Goal: Information Seeking & Learning: Check status

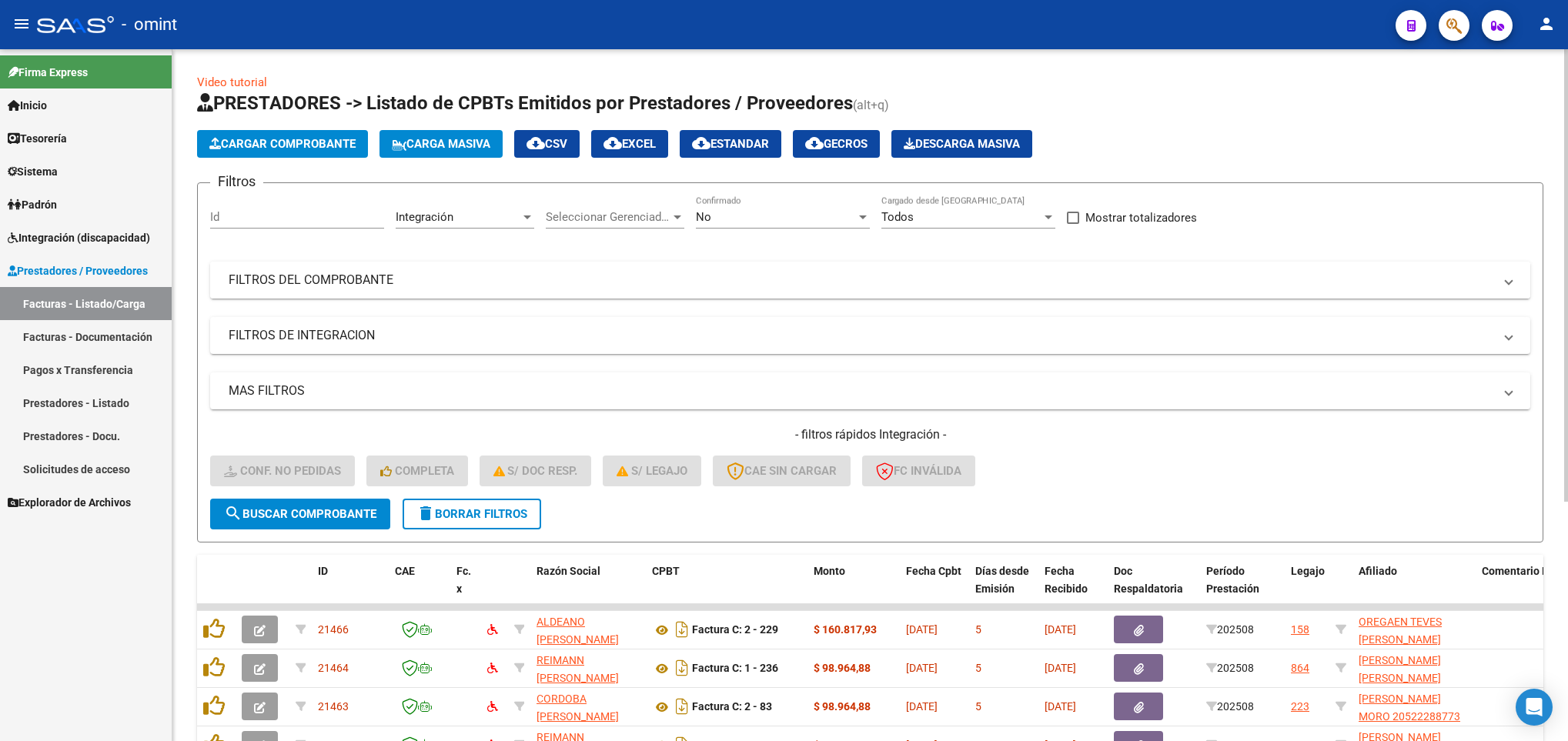
click at [945, 281] on mat-panel-title "FILTROS DEL COMPROBANTE" at bounding box center [861, 280] width 1265 height 17
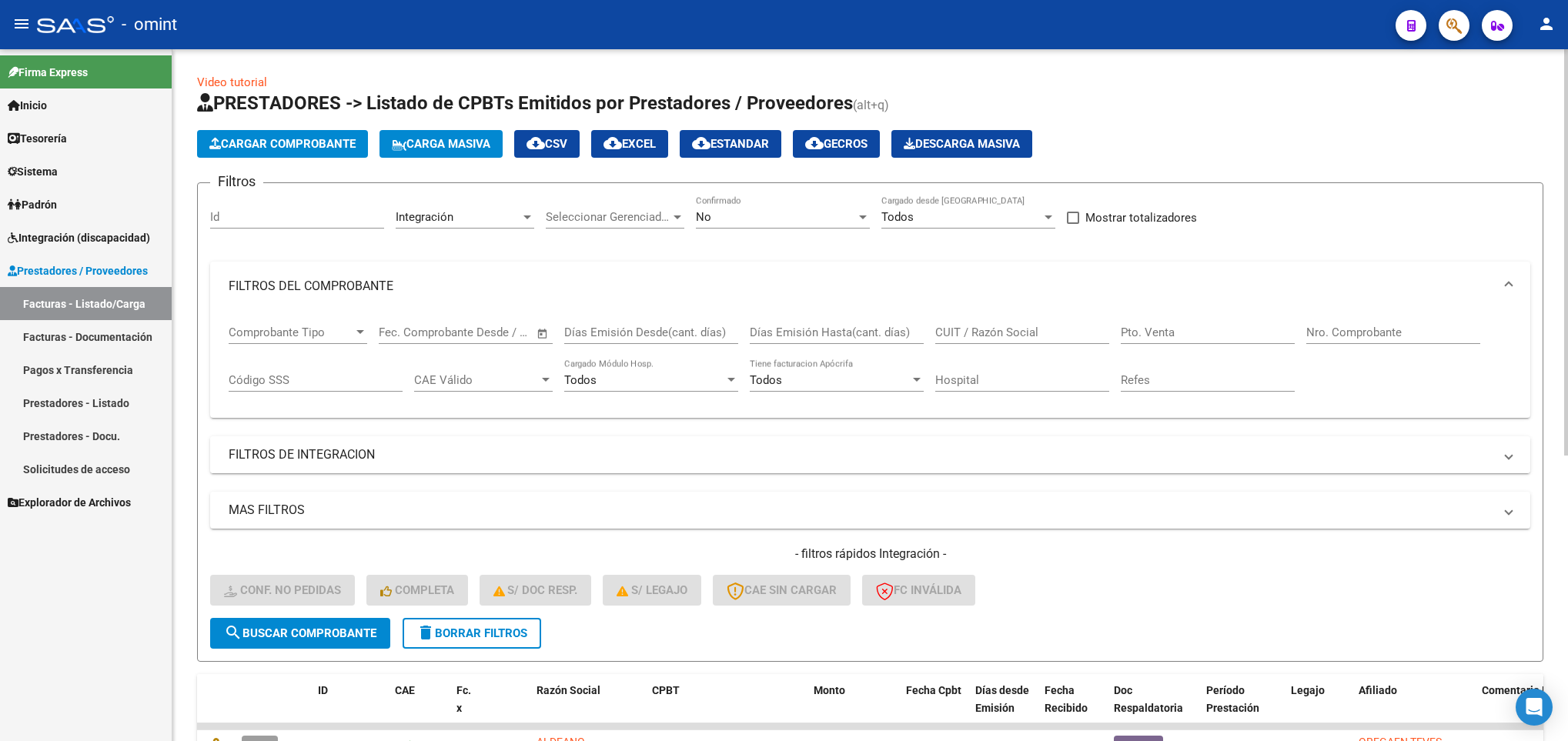
click at [689, 453] on mat-panel-title "FILTROS DE INTEGRACION" at bounding box center [861, 455] width 1265 height 17
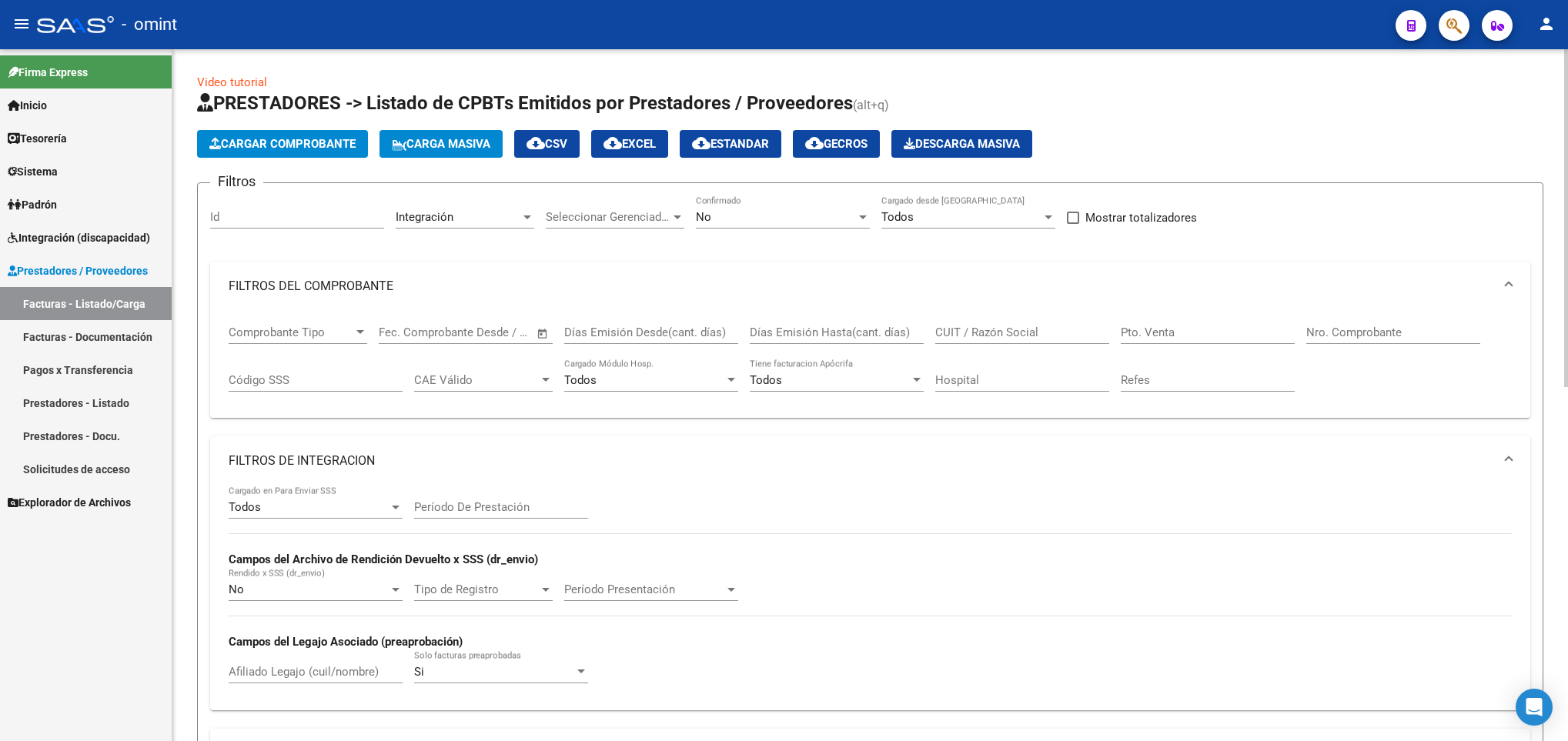
click at [717, 438] on mat-expansion-panel-header "FILTROS DE INTEGRACION" at bounding box center [870, 462] width 1320 height 50
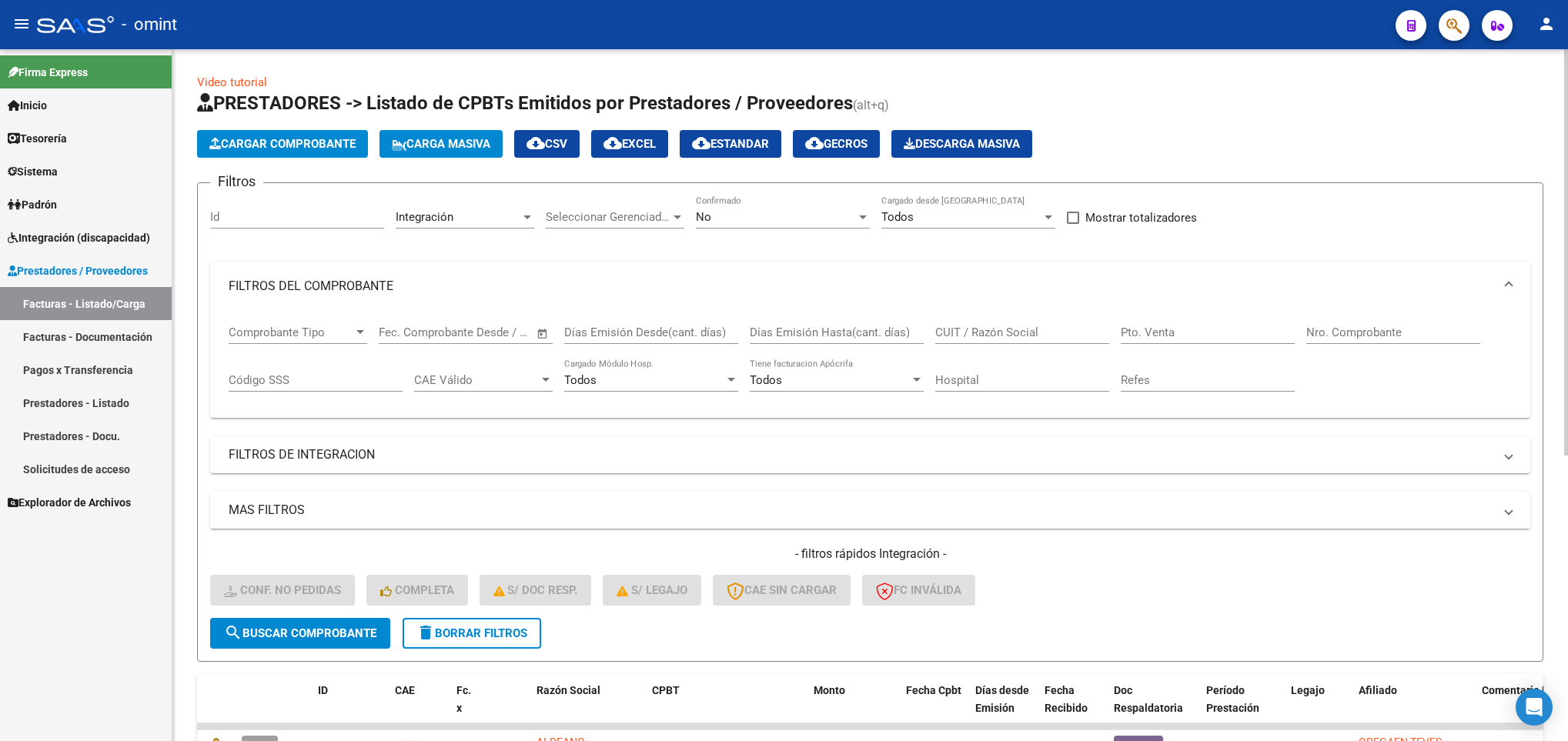
click at [1338, 279] on mat-panel-title "FILTROS DEL COMPROBANTE" at bounding box center [861, 286] width 1265 height 17
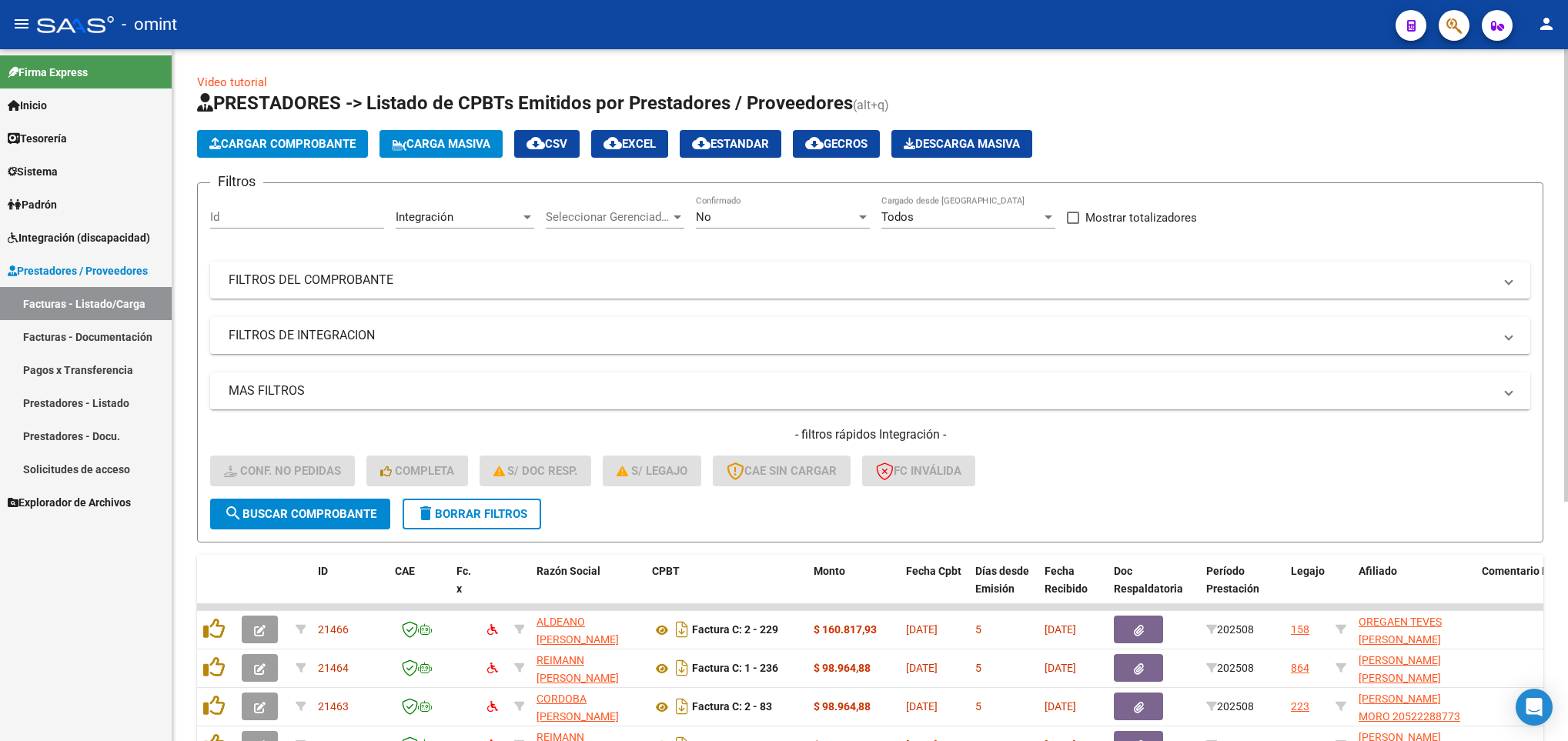
click at [500, 401] on mat-expansion-panel-header "MAS FILTROS" at bounding box center [870, 391] width 1320 height 37
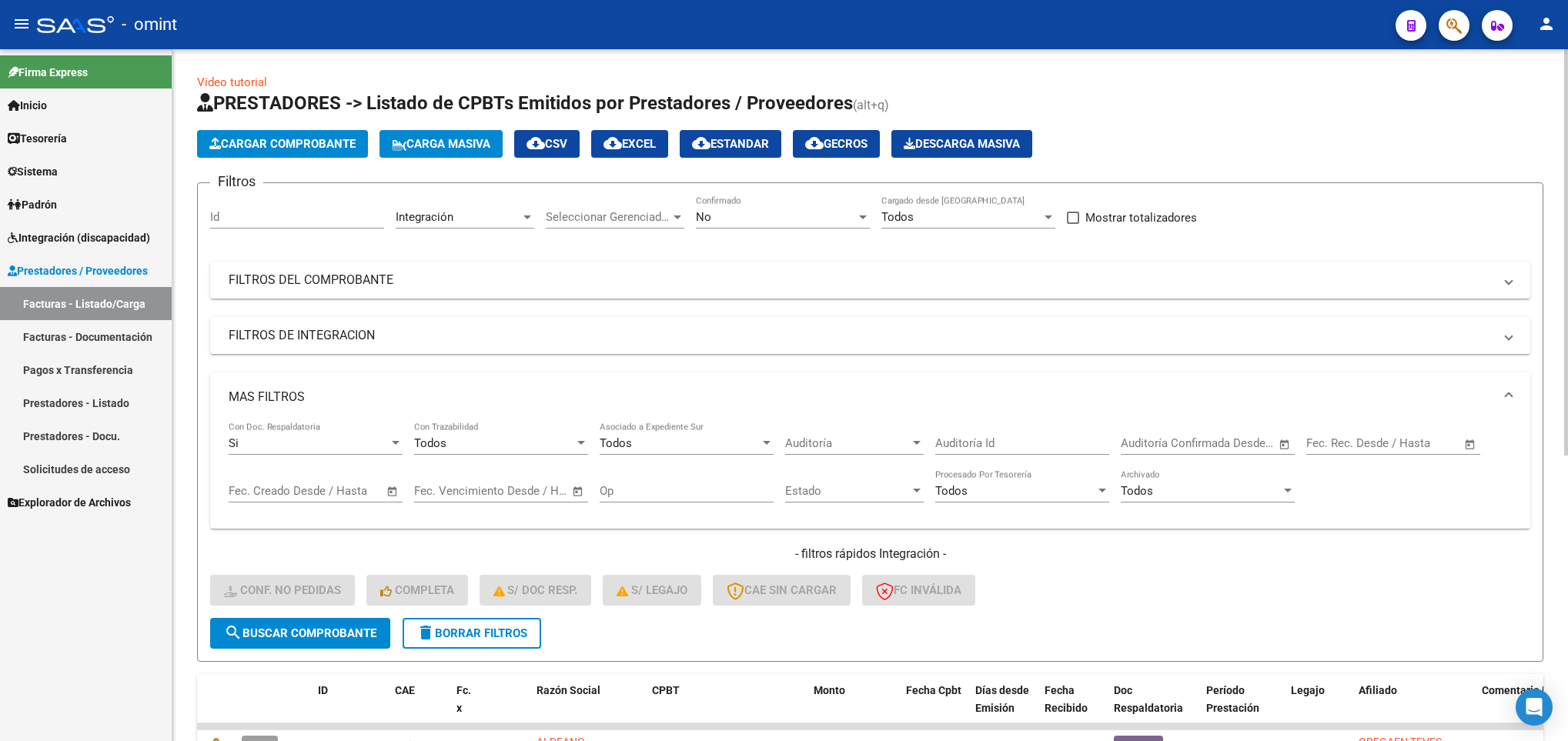
click at [500, 401] on mat-panel-title "MAS FILTROS" at bounding box center [861, 398] width 1265 height 17
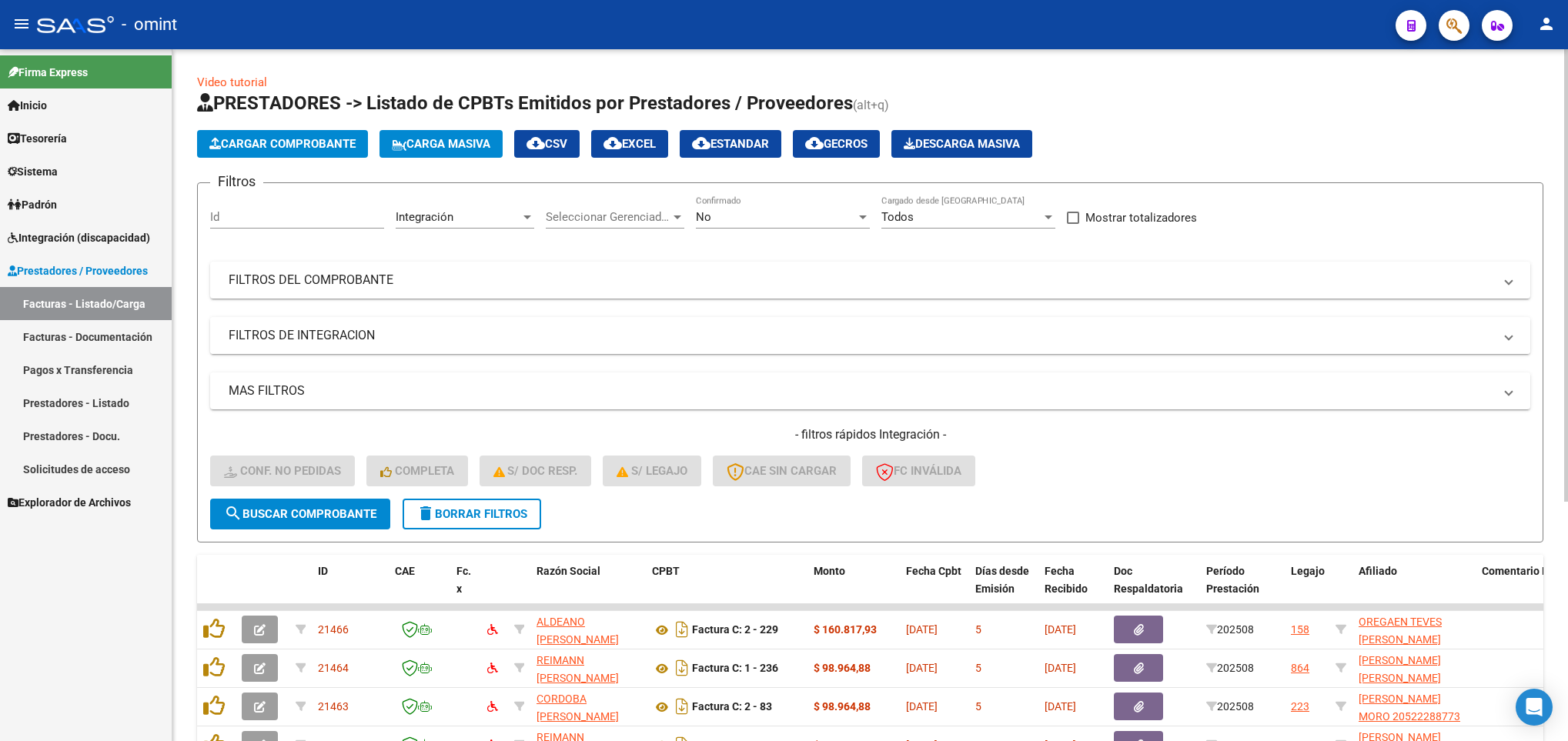
click at [526, 351] on mat-expansion-panel-header "FILTROS DE INTEGRACION" at bounding box center [870, 336] width 1320 height 37
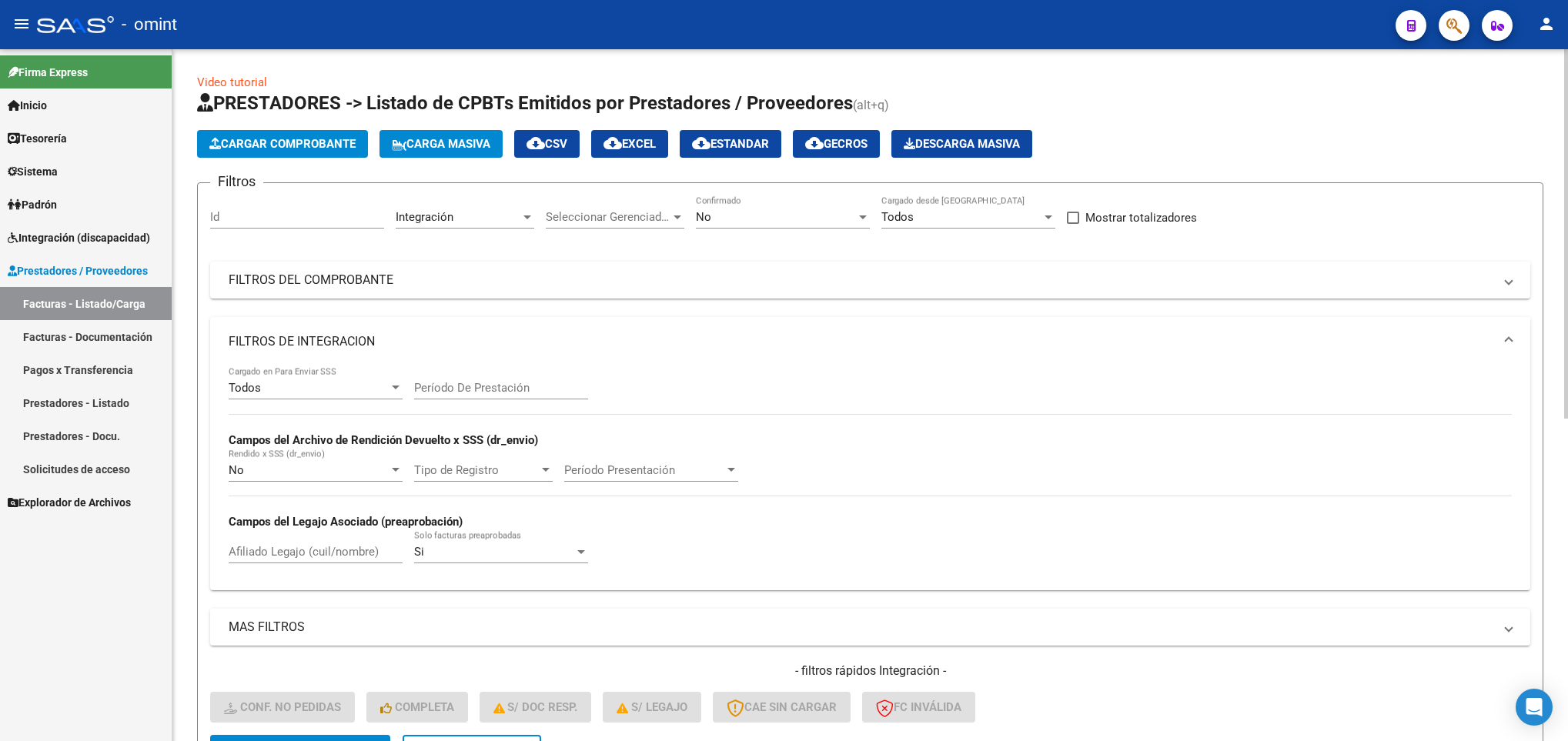
click at [526, 350] on mat-panel-title "FILTROS DE INTEGRACION" at bounding box center [861, 342] width 1265 height 17
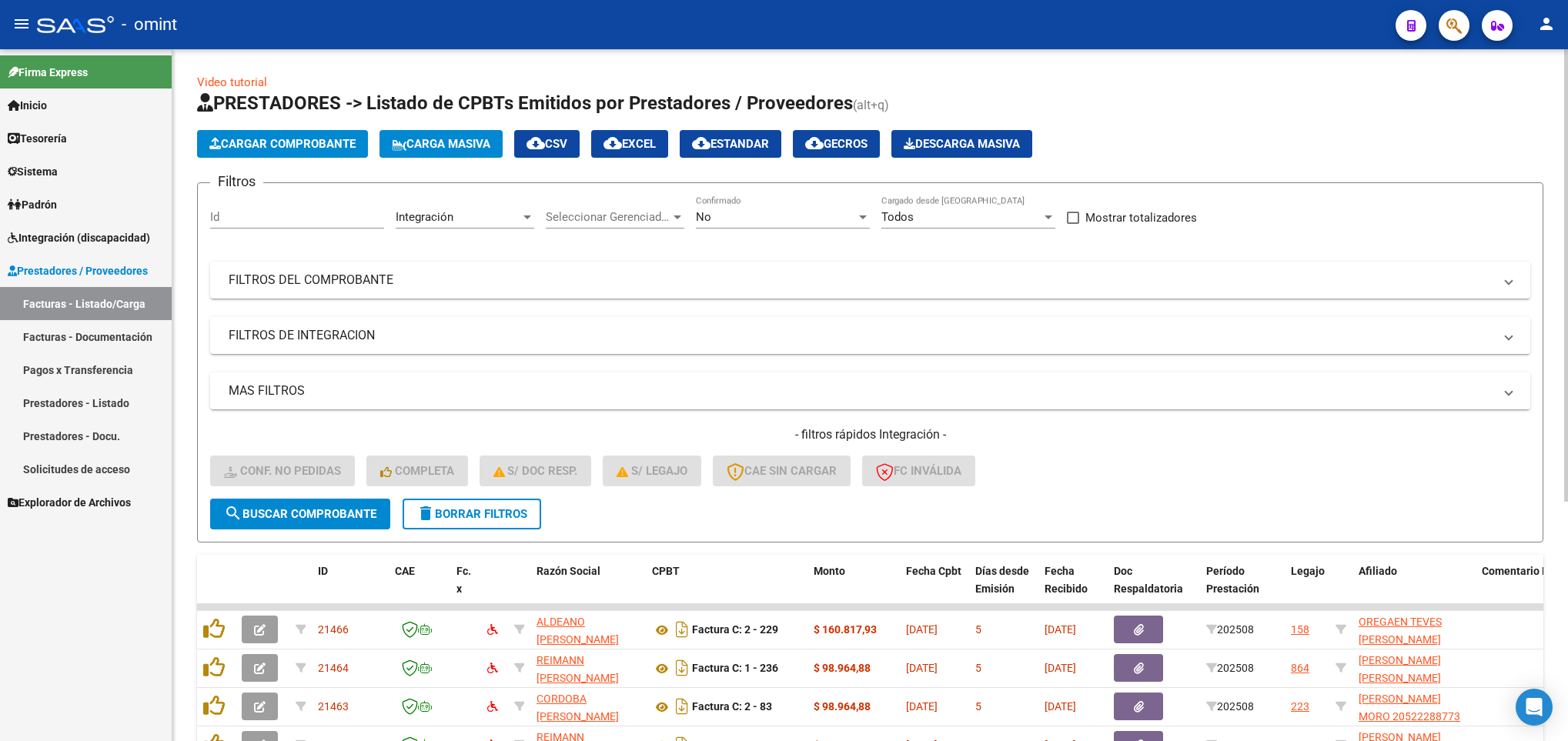
click at [319, 396] on mat-panel-title "MAS FILTROS" at bounding box center [861, 391] width 1265 height 17
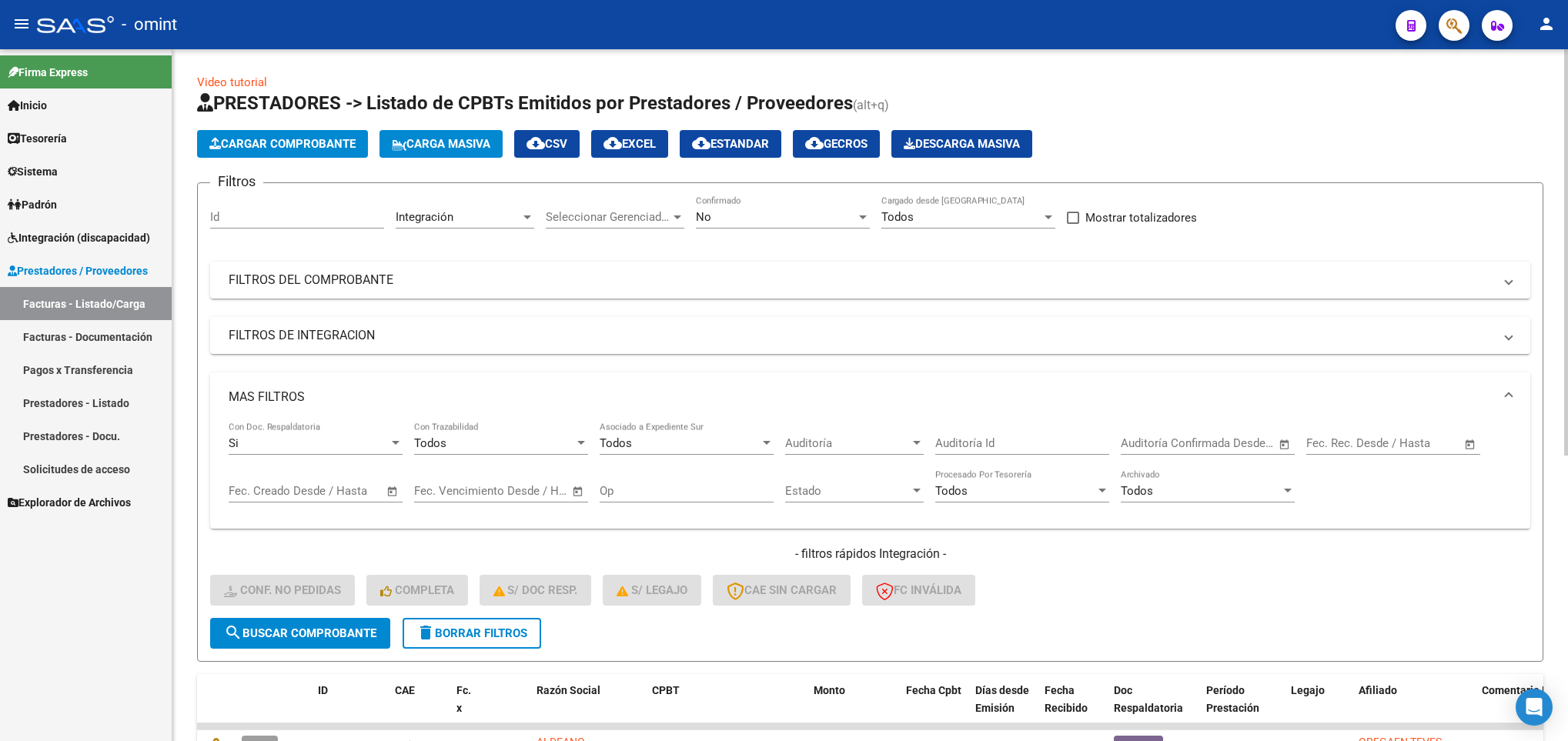
click at [320, 396] on mat-panel-title "MAS FILTROS" at bounding box center [861, 398] width 1265 height 17
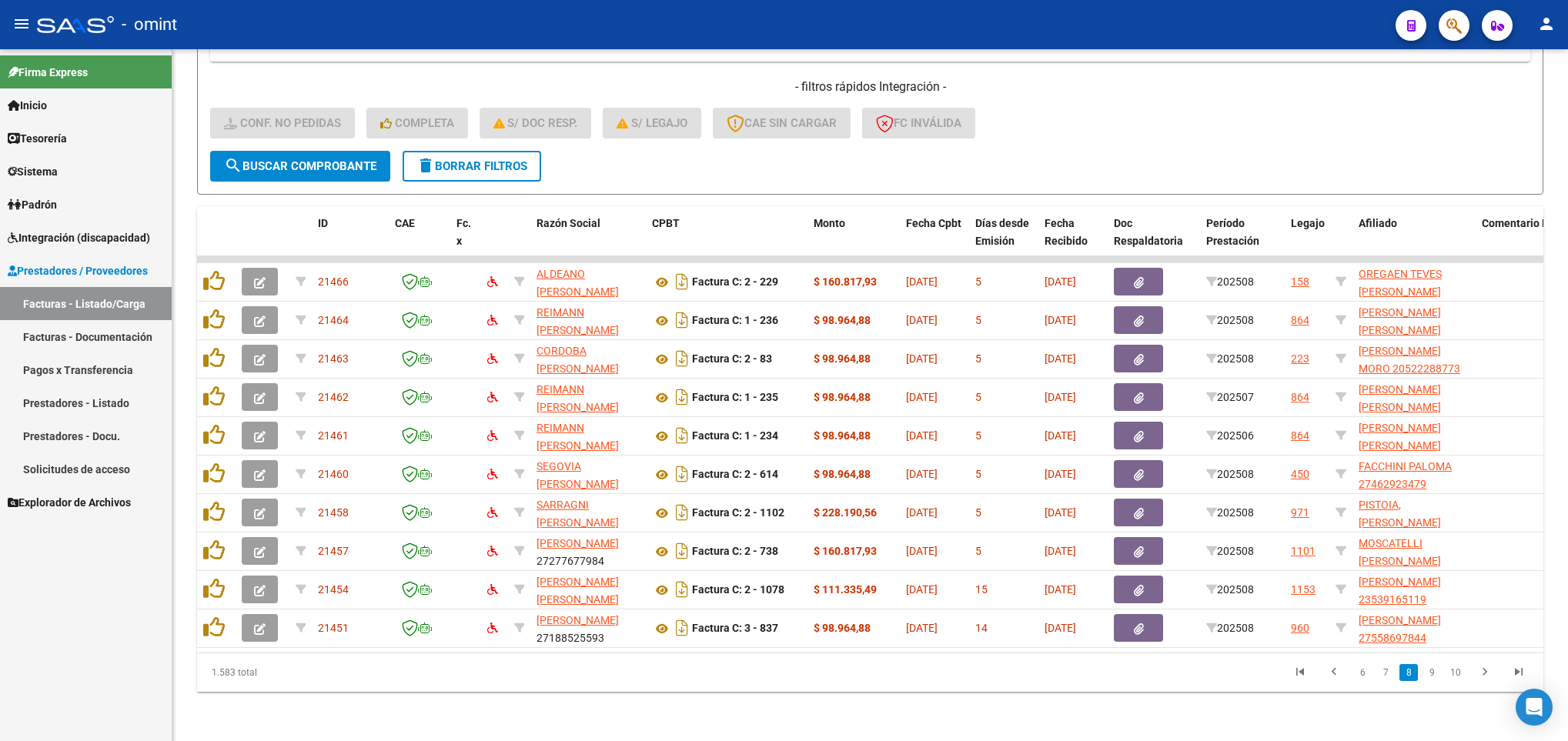
scroll to position [2, 0]
click at [1324, 673] on icon "go to previous page" at bounding box center [1333, 673] width 20 height 18
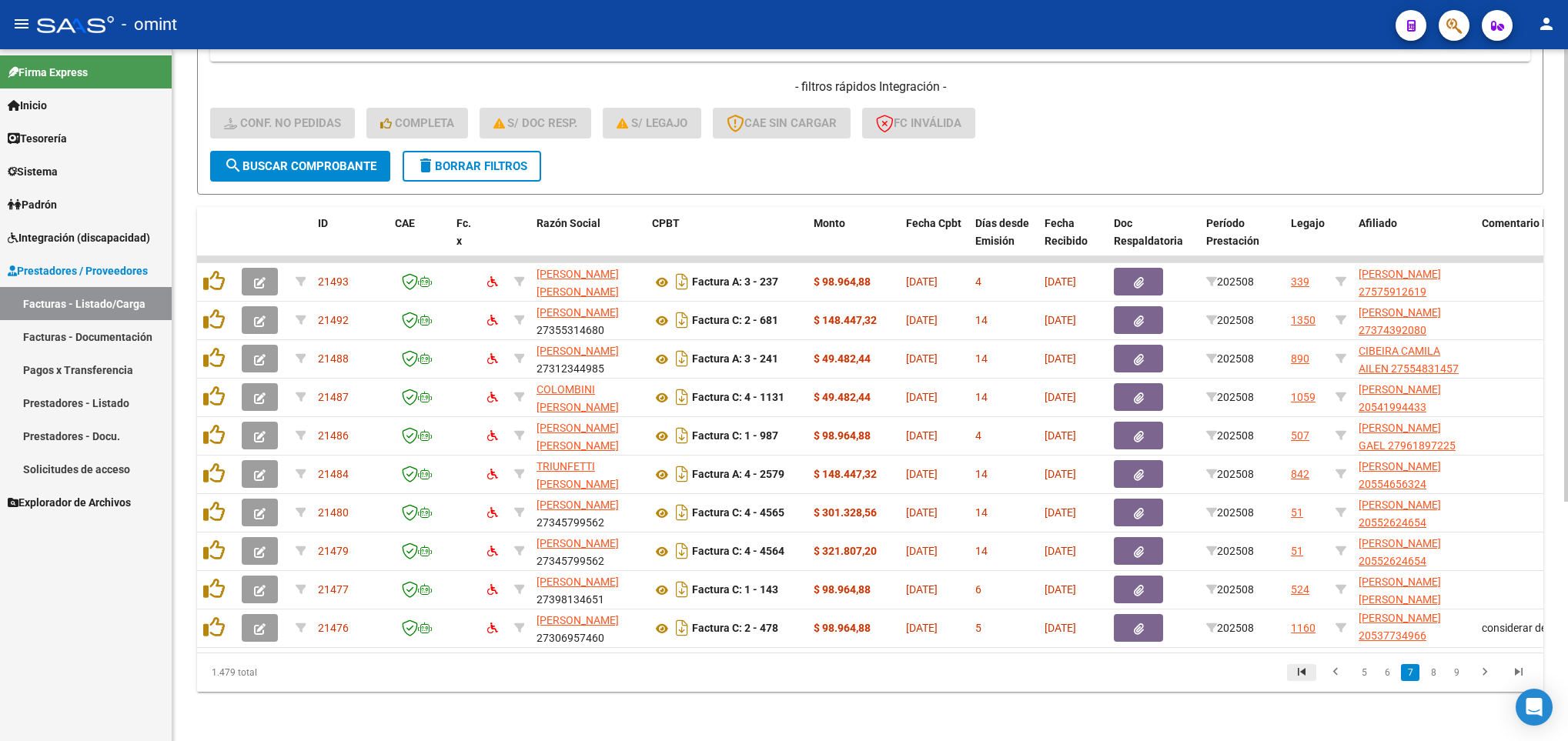
click at [1301, 679] on icon "go to first page" at bounding box center [1302, 673] width 20 height 18
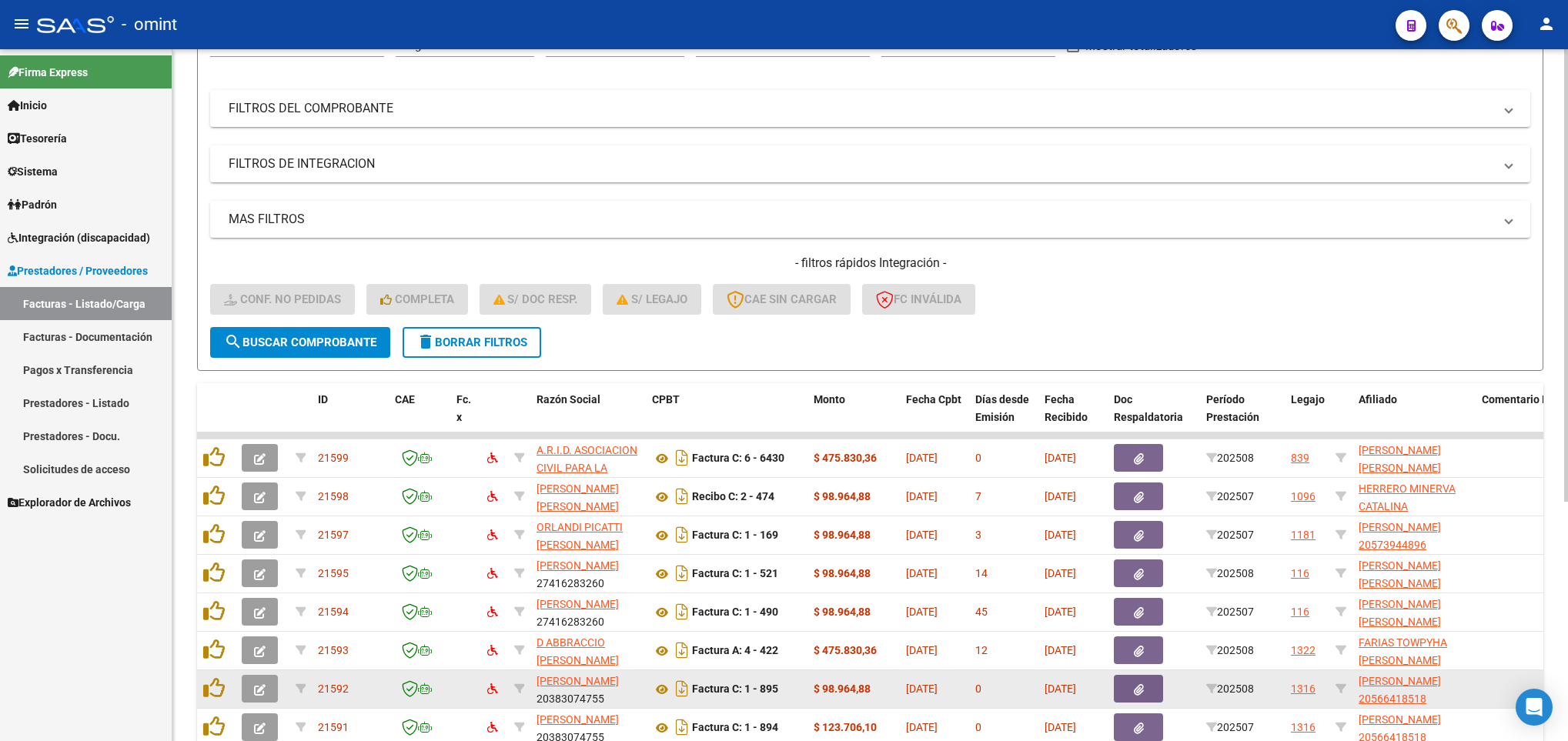
scroll to position [365, 0]
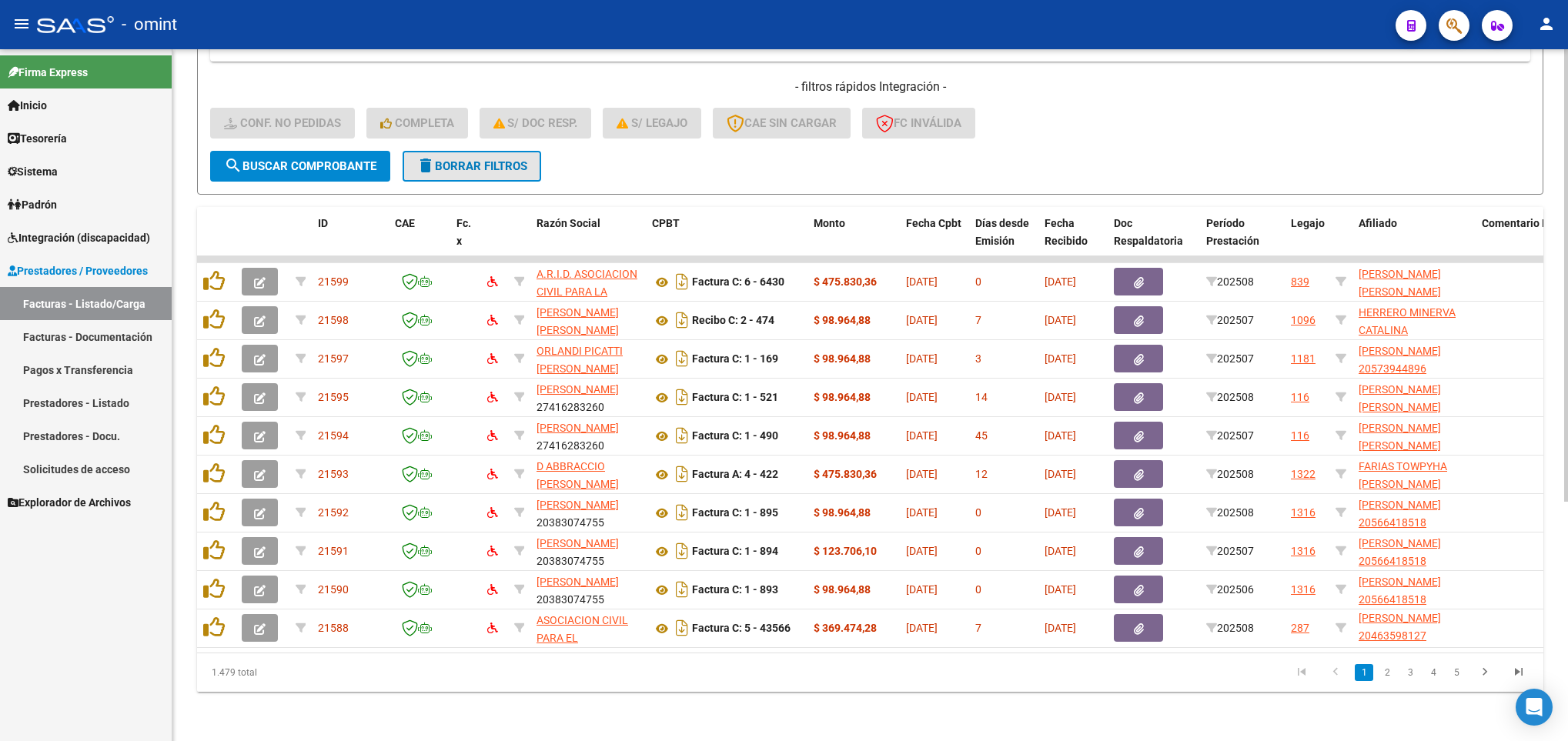
click at [466, 159] on span "delete Borrar Filtros" at bounding box center [472, 166] width 111 height 14
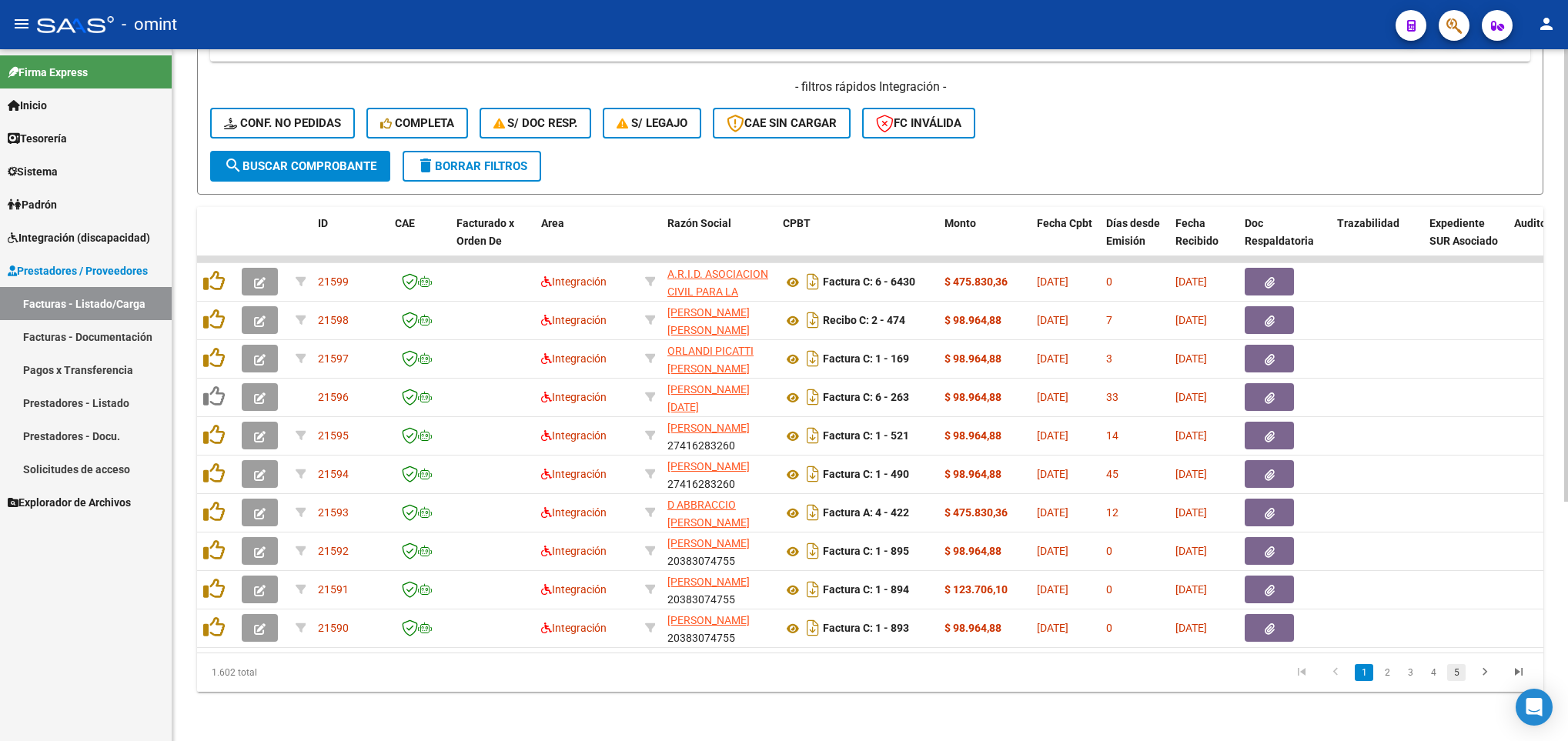
click at [1452, 677] on link "5" at bounding box center [1456, 673] width 18 height 17
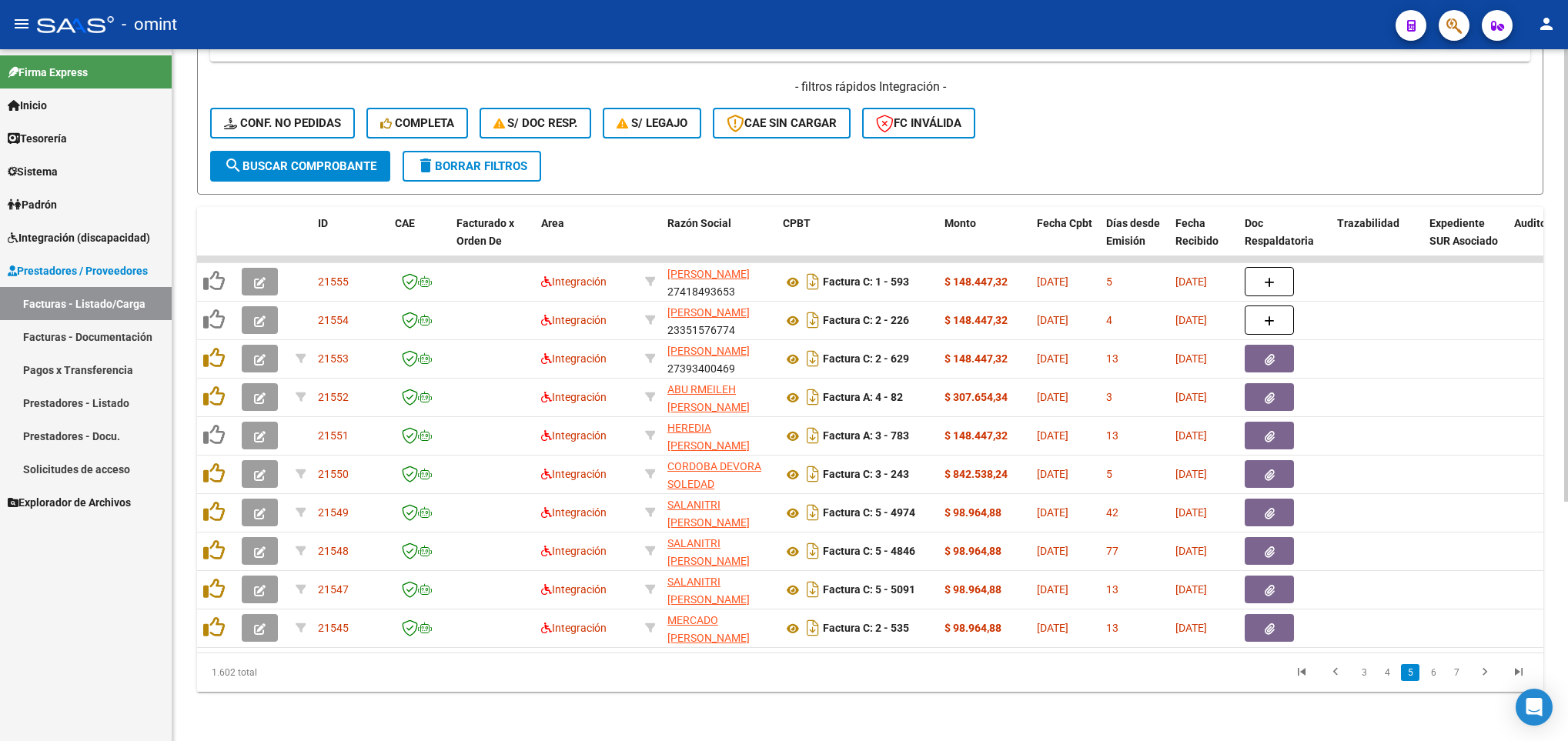
click at [1452, 677] on link "7" at bounding box center [1456, 673] width 18 height 17
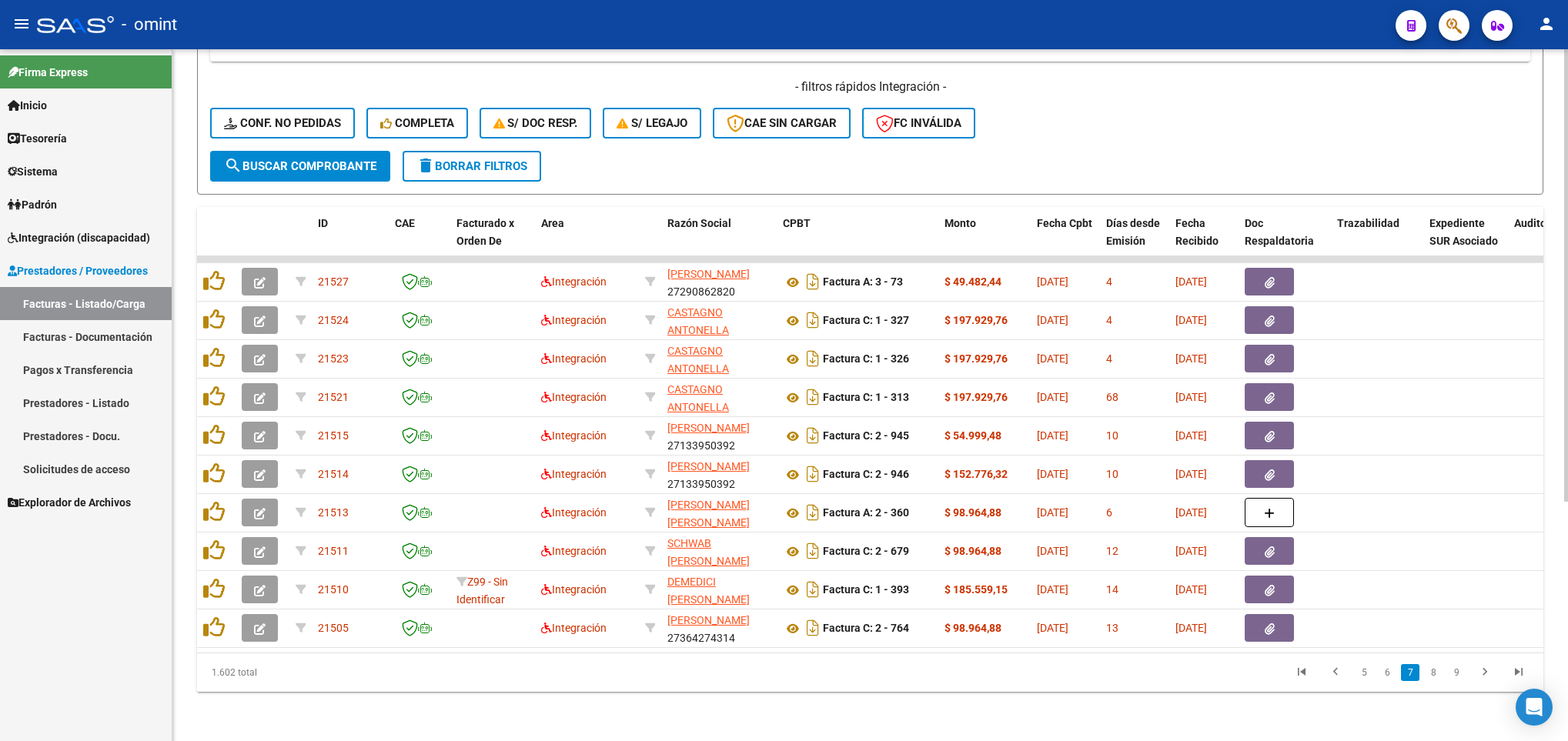
click at [1452, 677] on link "9" at bounding box center [1456, 673] width 18 height 17
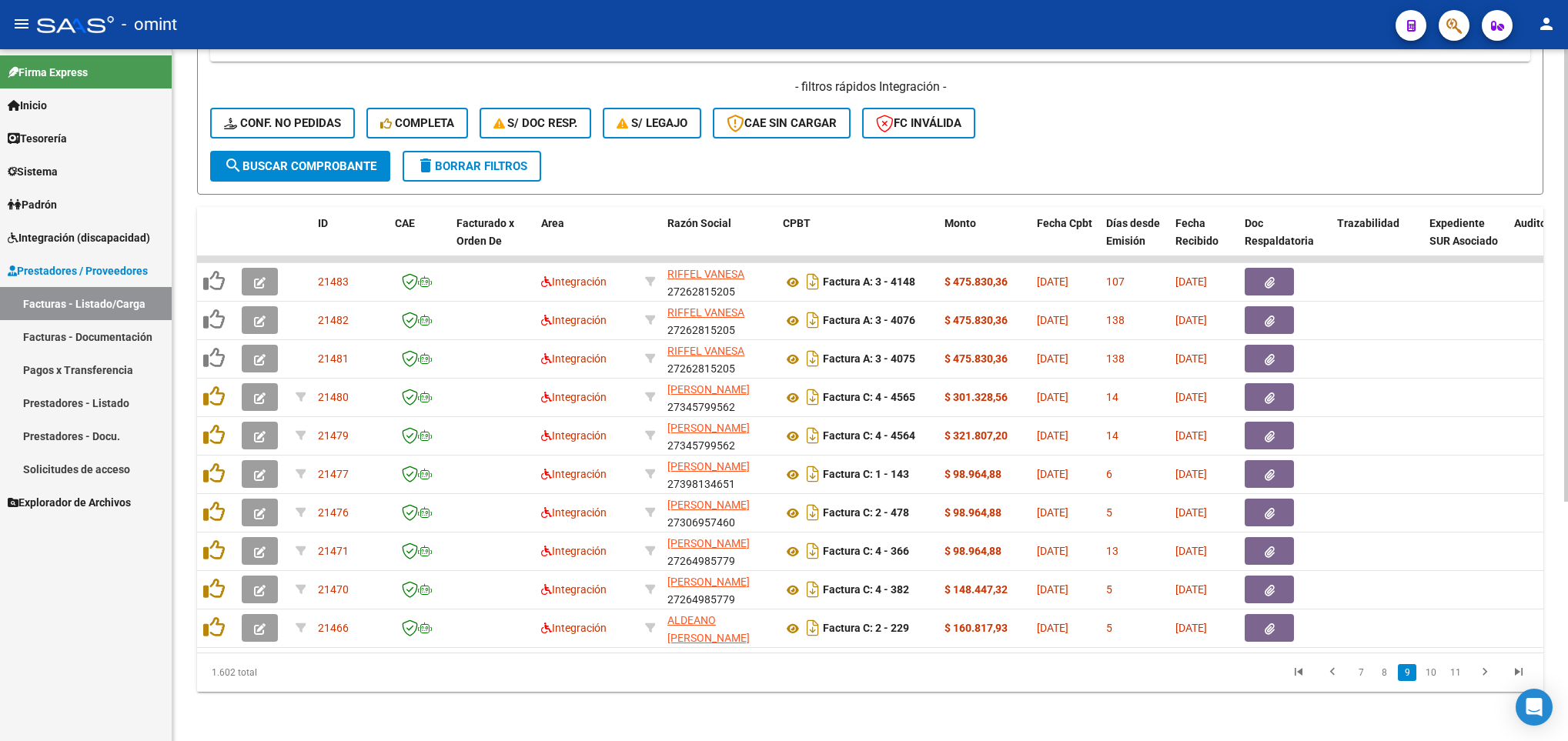
click at [1452, 677] on link "11" at bounding box center [1455, 673] width 20 height 17
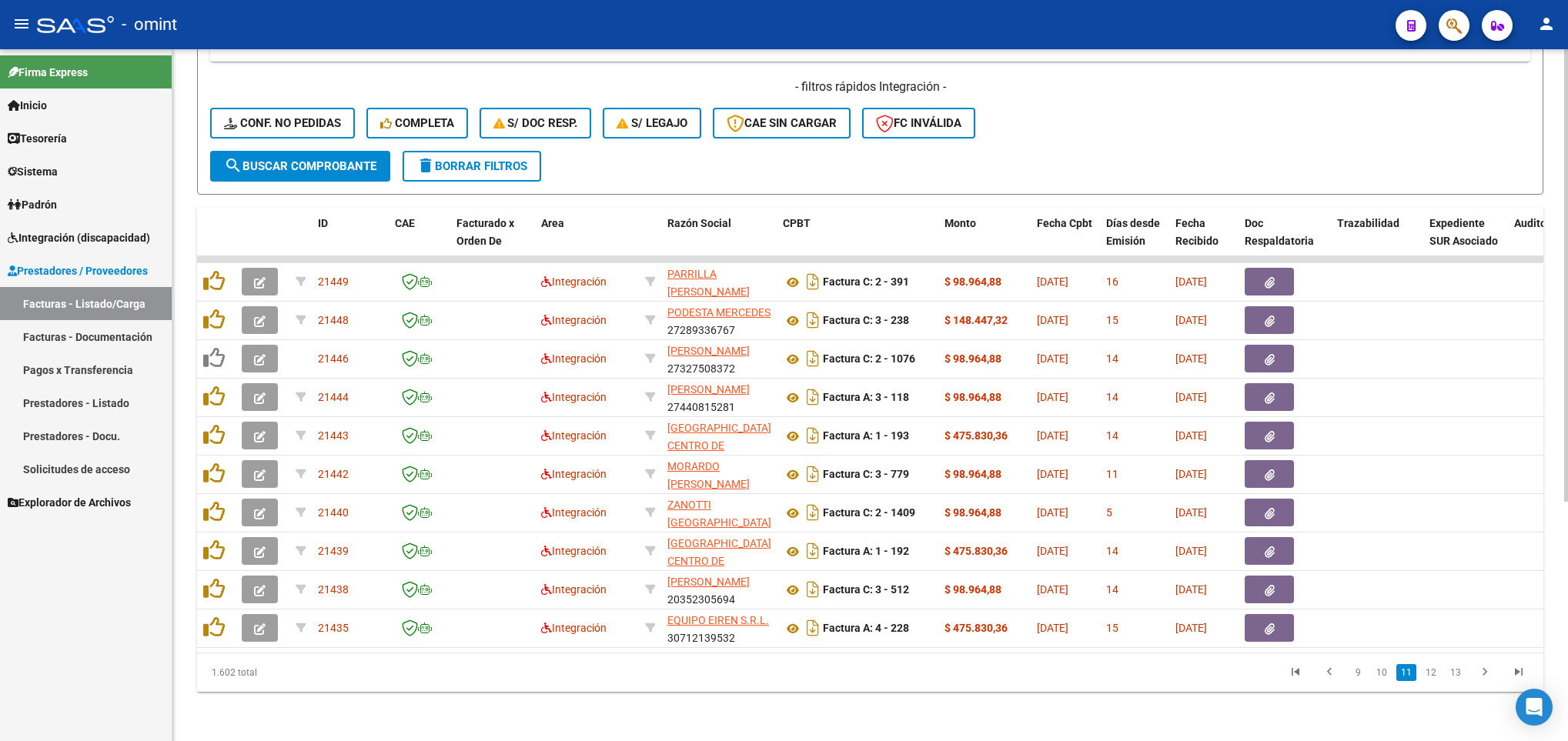
click at [1452, 677] on link "13" at bounding box center [1455, 673] width 20 height 17
click at [1452, 677] on link "15" at bounding box center [1455, 673] width 20 height 17
click at [1452, 677] on link "17" at bounding box center [1455, 673] width 20 height 17
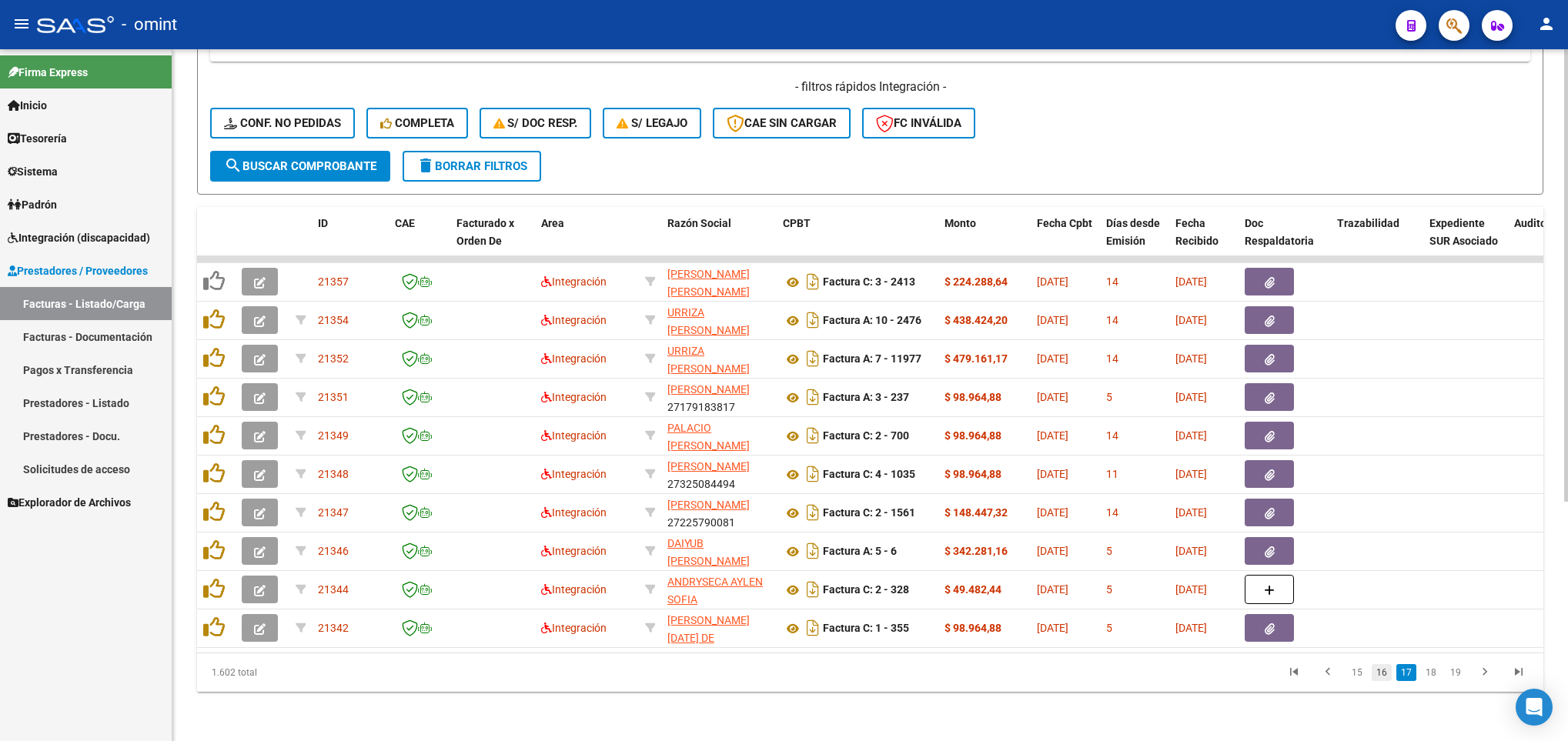
click at [1384, 677] on link "16" at bounding box center [1382, 673] width 20 height 17
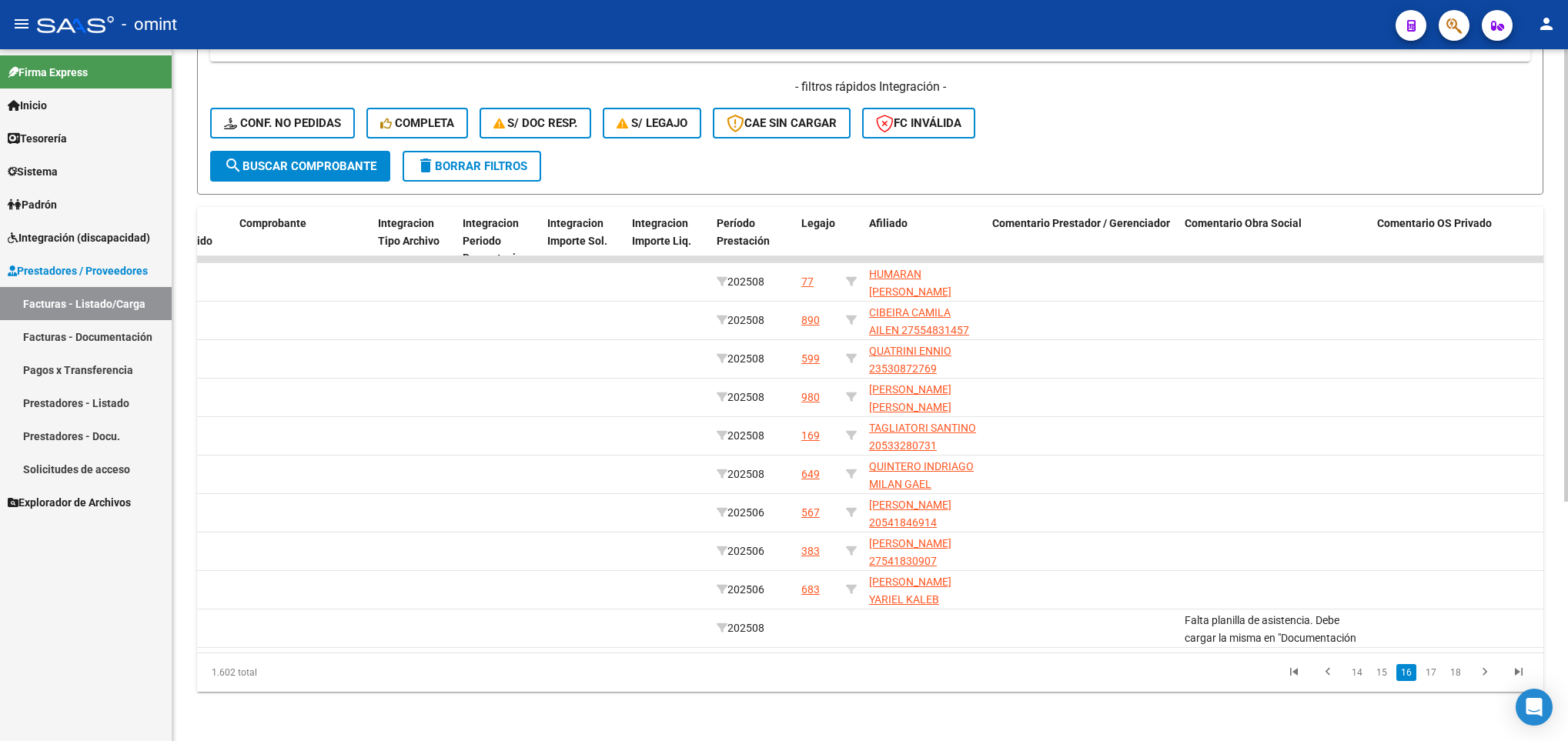
scroll to position [0, 1709]
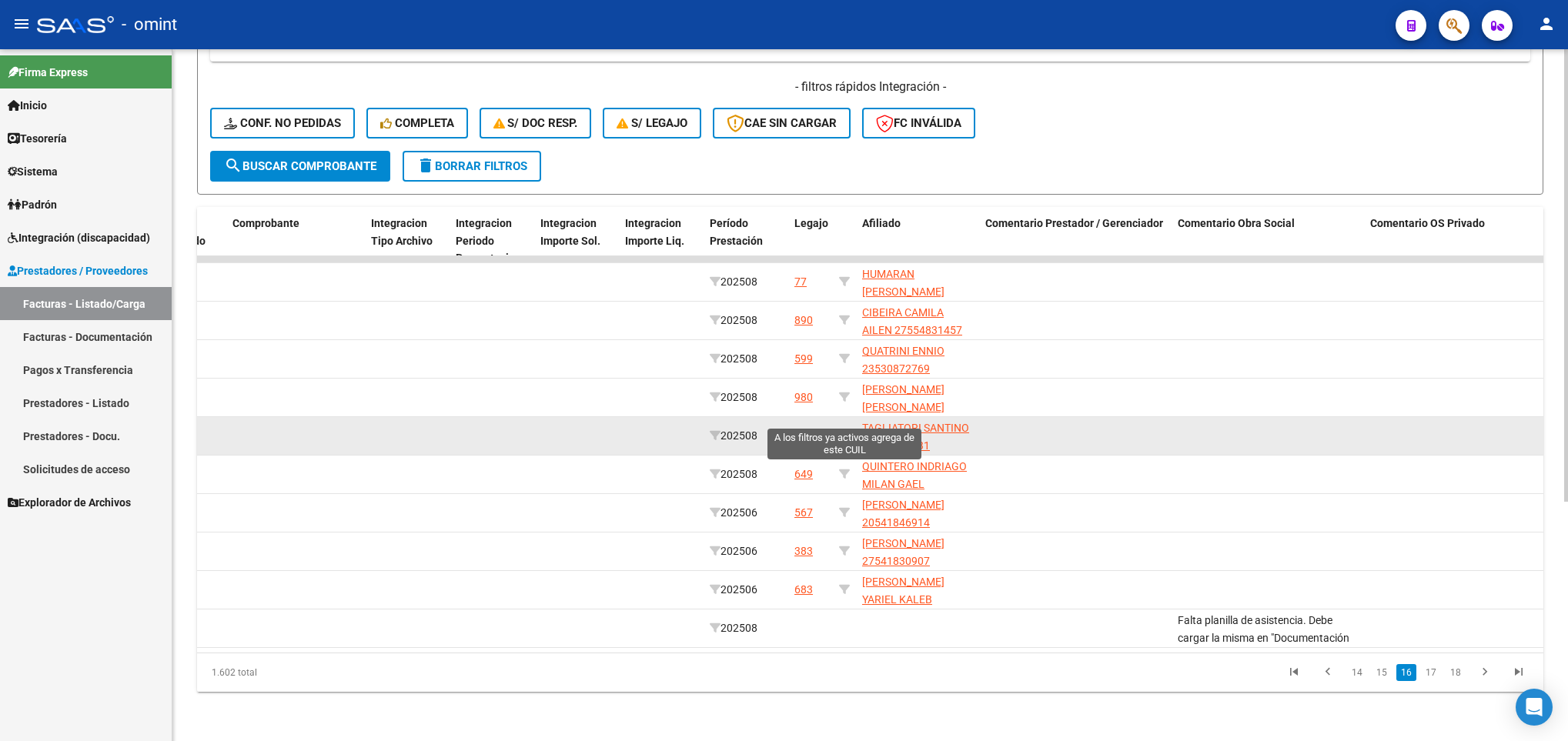
click at [841, 430] on icon at bounding box center [844, 435] width 10 height 10
type input "20533280731"
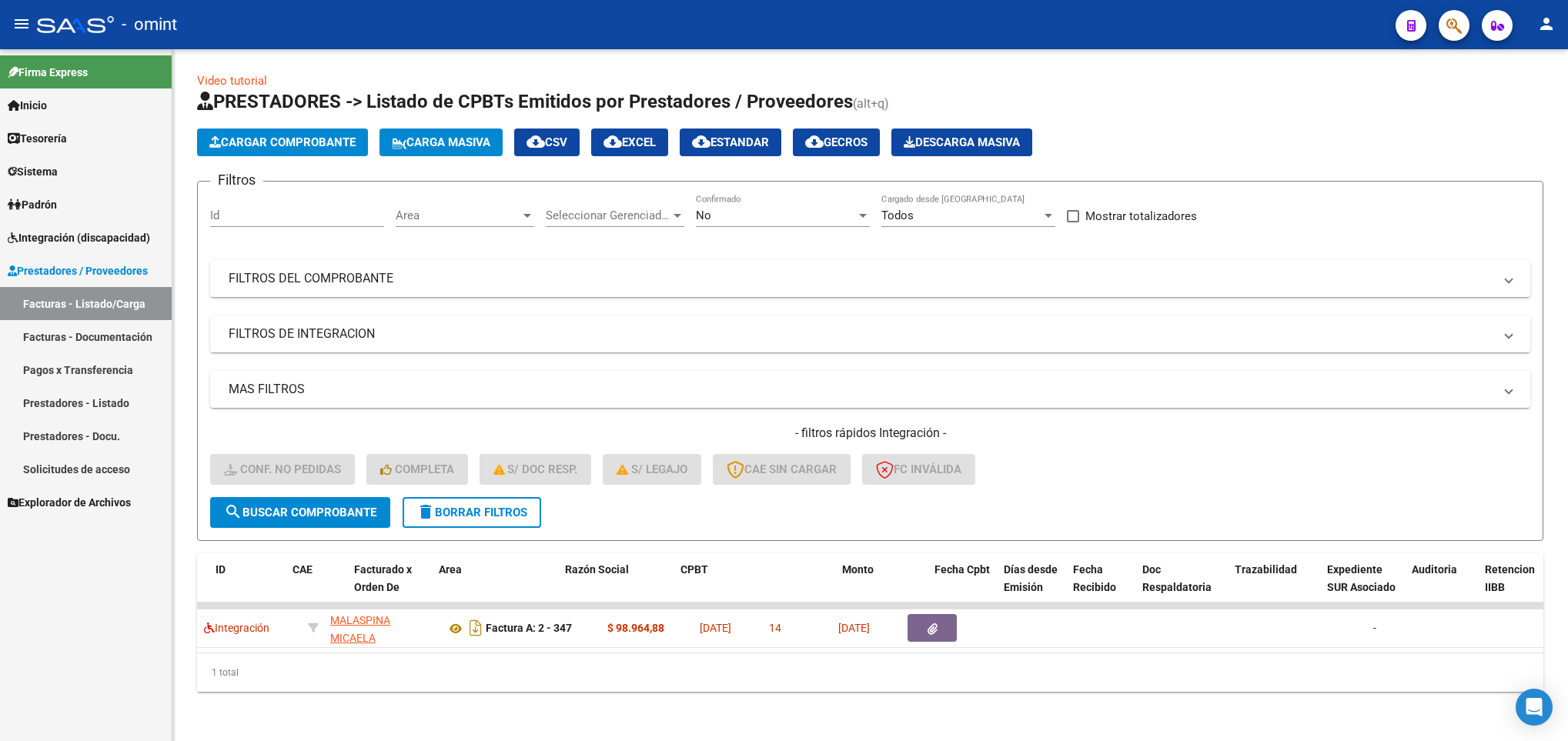
scroll to position [0, 0]
